Goal: Navigation & Orientation: Find specific page/section

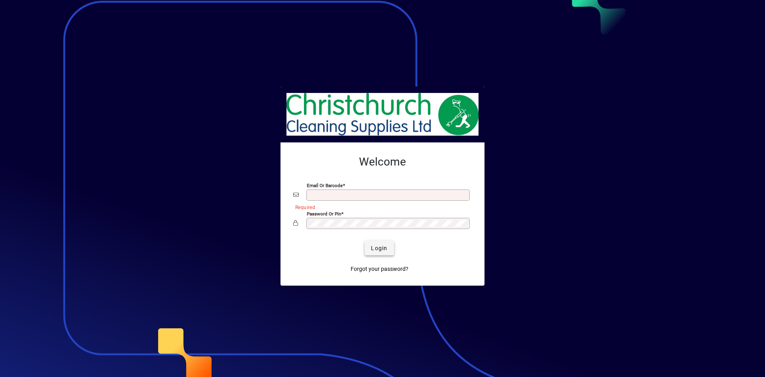
type input "**********"
click at [372, 247] on span "Login" at bounding box center [379, 248] width 16 height 8
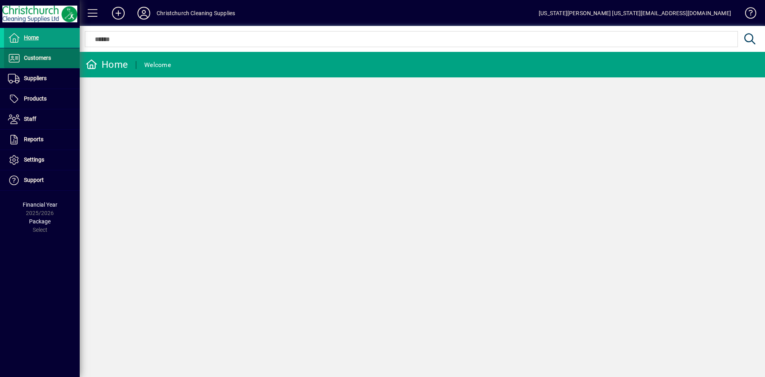
click at [22, 63] on span "Customers" at bounding box center [27, 58] width 47 height 10
